Goal: Contribute content: Add original content to the website for others to see

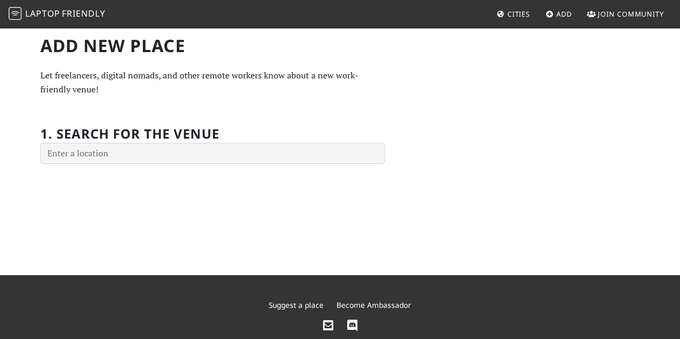
scroll to position [37, 0]
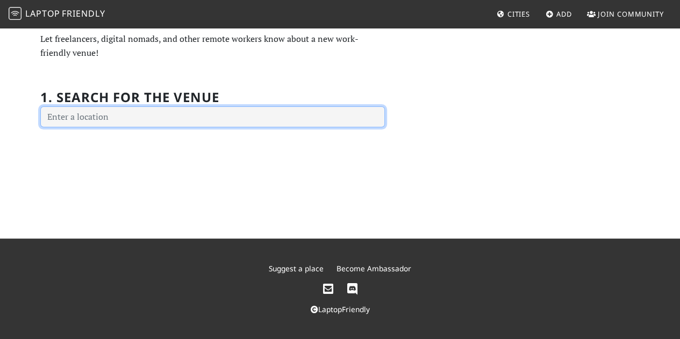
click at [158, 124] on input "text" at bounding box center [212, 116] width 344 height 21
type input "a"
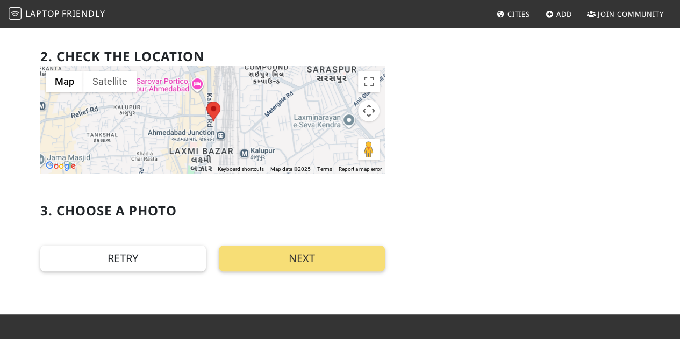
scroll to position [220, 0]
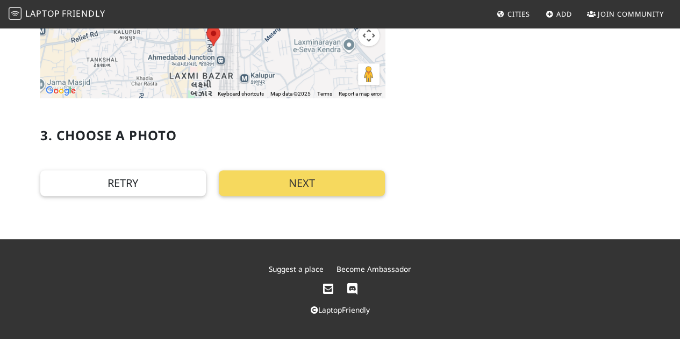
click at [256, 181] on button "Next" at bounding box center [302, 183] width 166 height 26
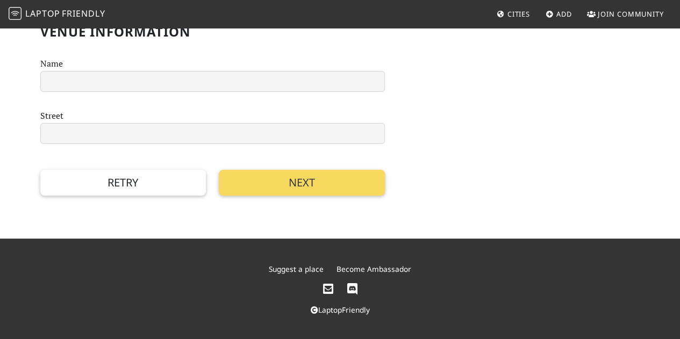
scroll to position [0, 0]
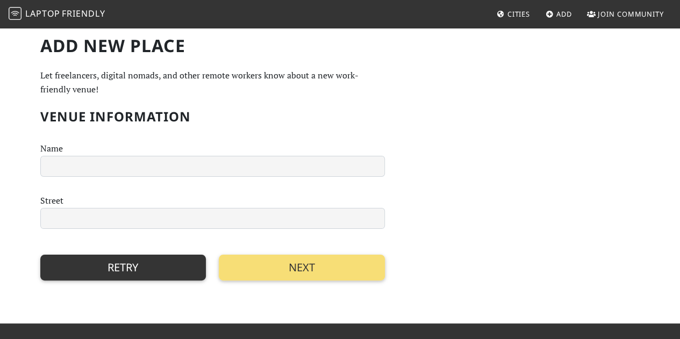
click at [154, 271] on button "Retry" at bounding box center [123, 268] width 166 height 26
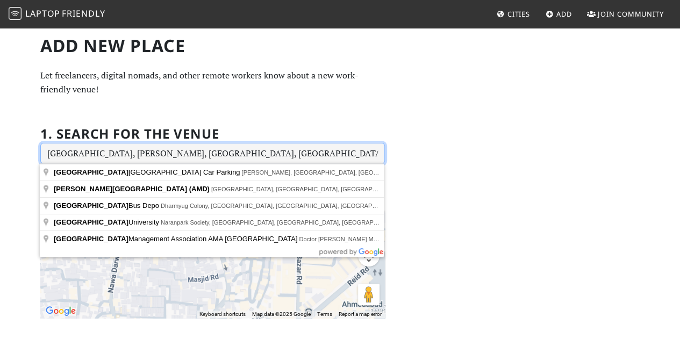
click at [261, 156] on input "[GEOGRAPHIC_DATA], [PERSON_NAME], [GEOGRAPHIC_DATA], [GEOGRAPHIC_DATA], [GEOGRA…" at bounding box center [212, 153] width 344 height 21
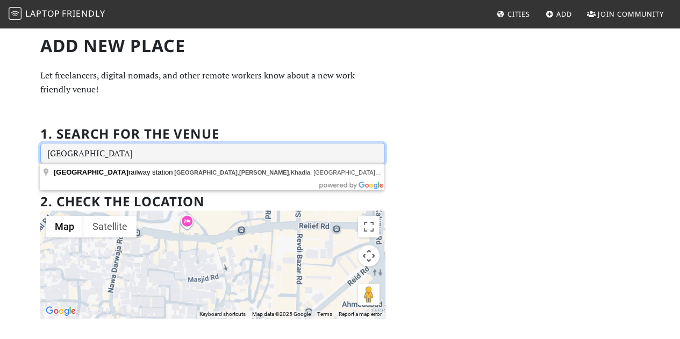
type input "[GEOGRAPHIC_DATA]"
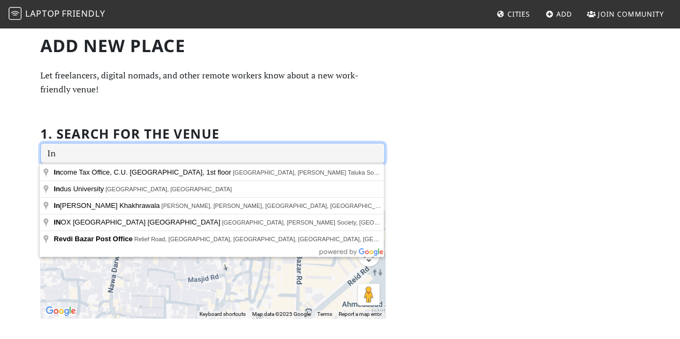
type input "I"
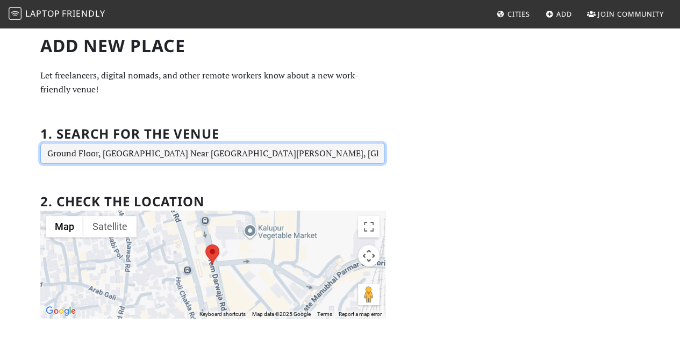
type input "Ground Floor, [GEOGRAPHIC_DATA] Near [GEOGRAPHIC_DATA][PERSON_NAME], [GEOGRAPHI…"
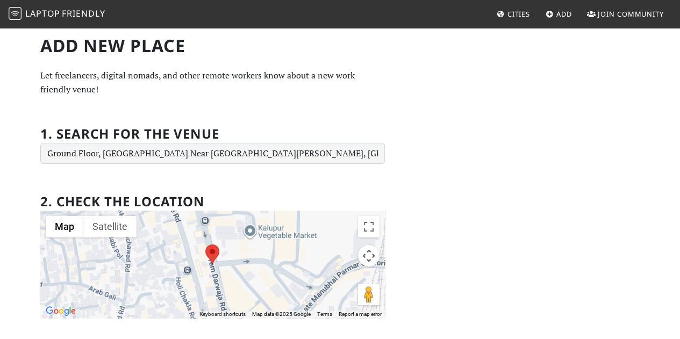
click at [216, 257] on img at bounding box center [212, 255] width 14 height 20
